Goal: Navigation & Orientation: Understand site structure

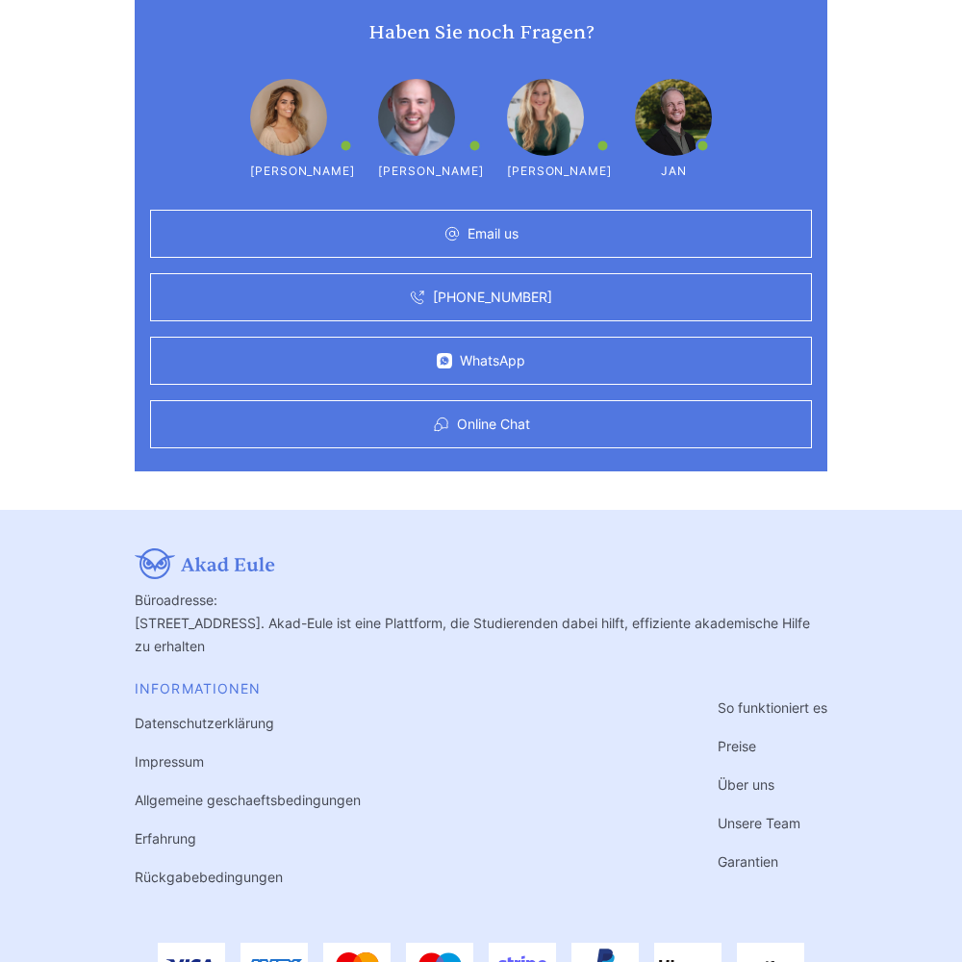
scroll to position [5914, 0]
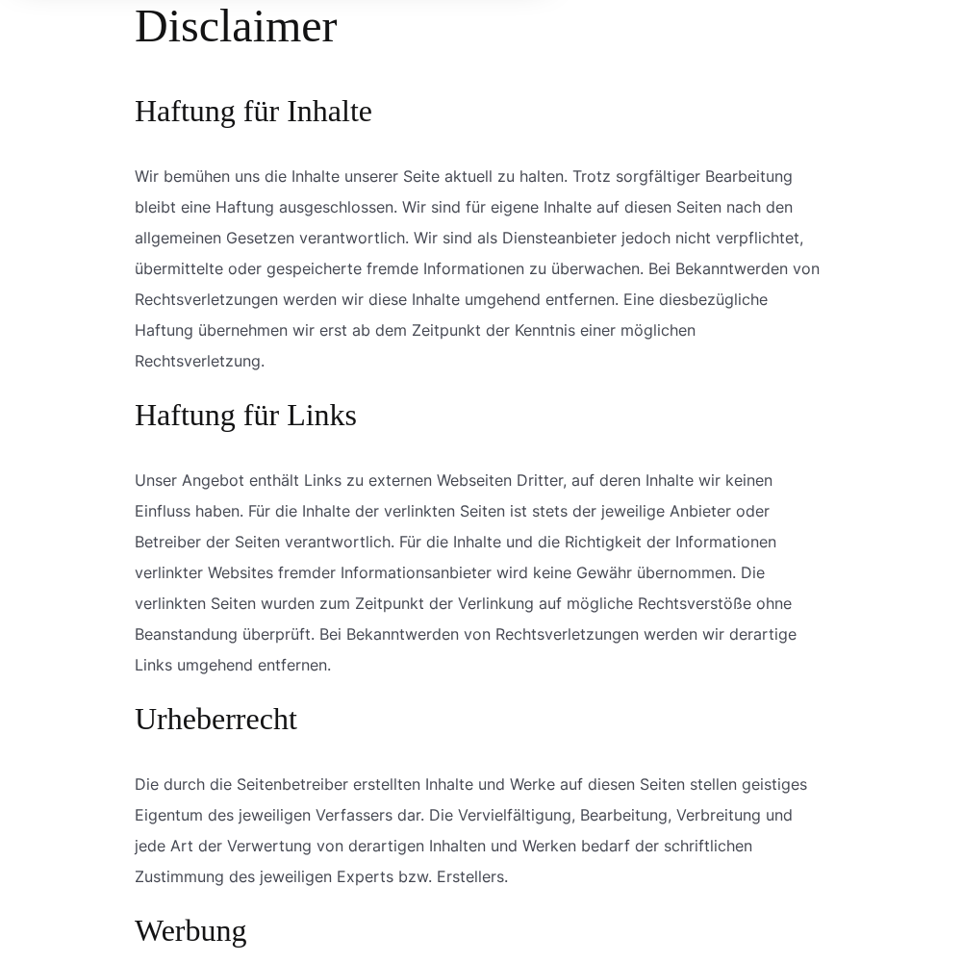
scroll to position [1771, 0]
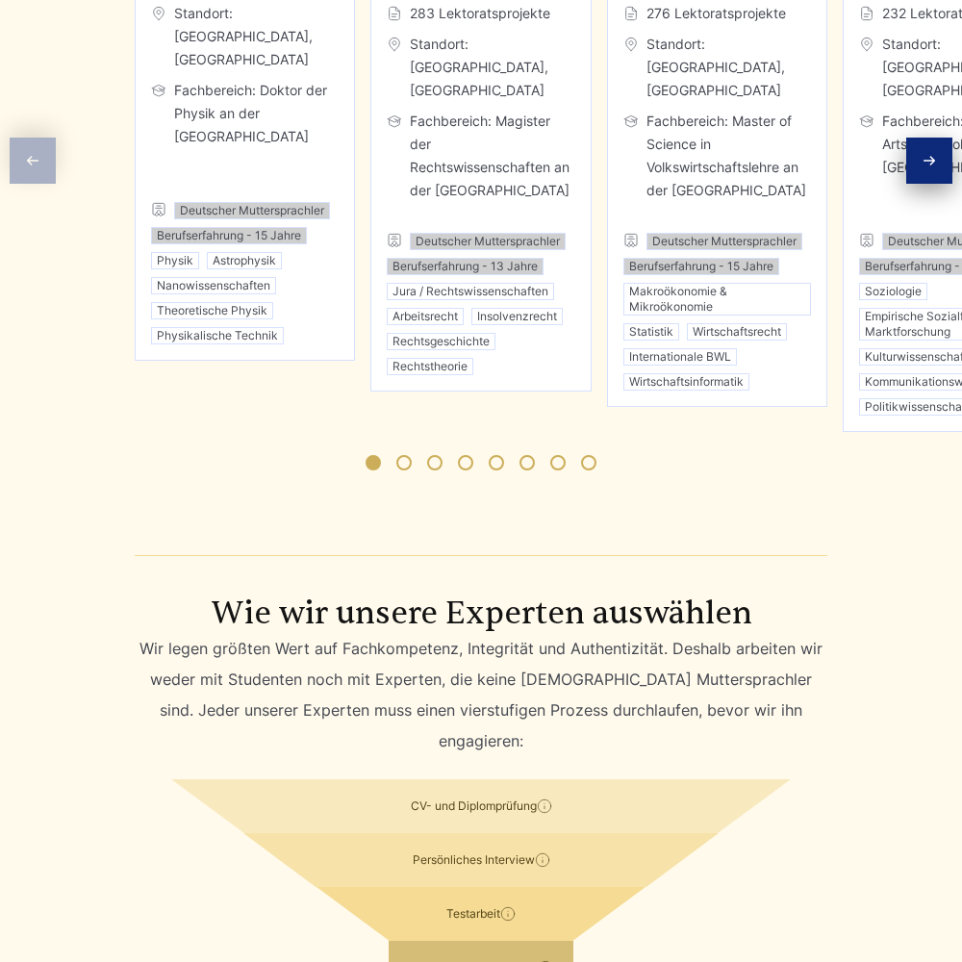
scroll to position [5772, 0]
